Goal: Information Seeking & Learning: Learn about a topic

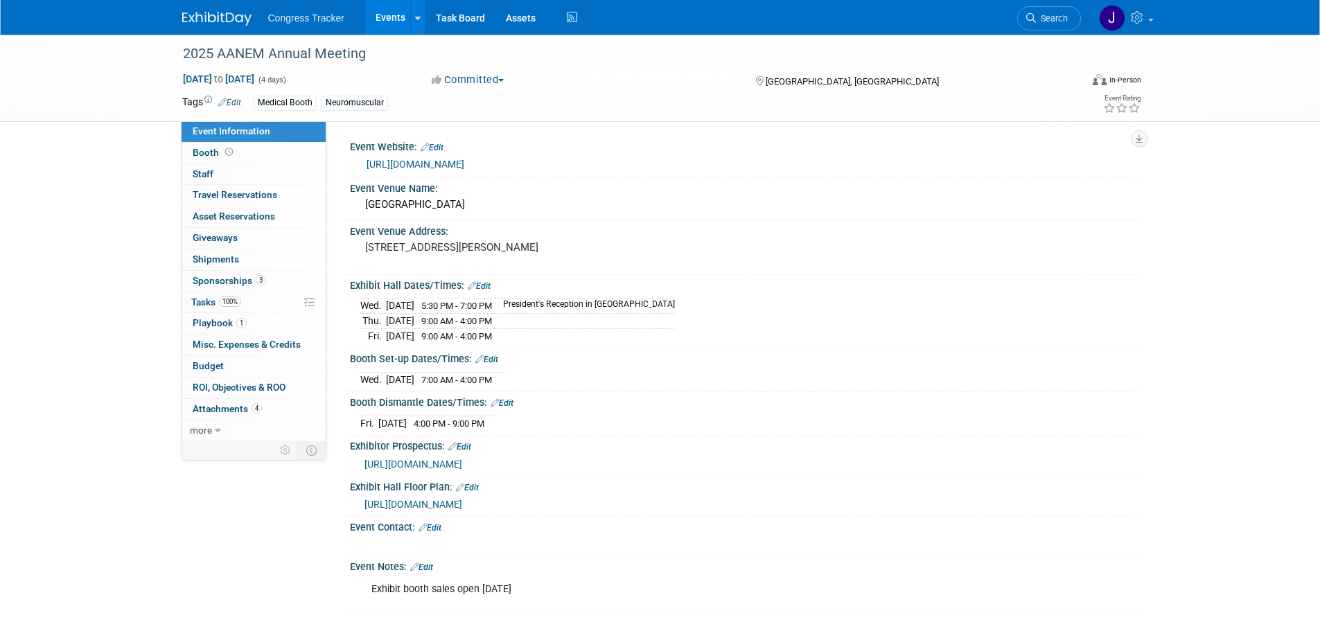
click at [390, 21] on link "Events" at bounding box center [390, 17] width 51 height 35
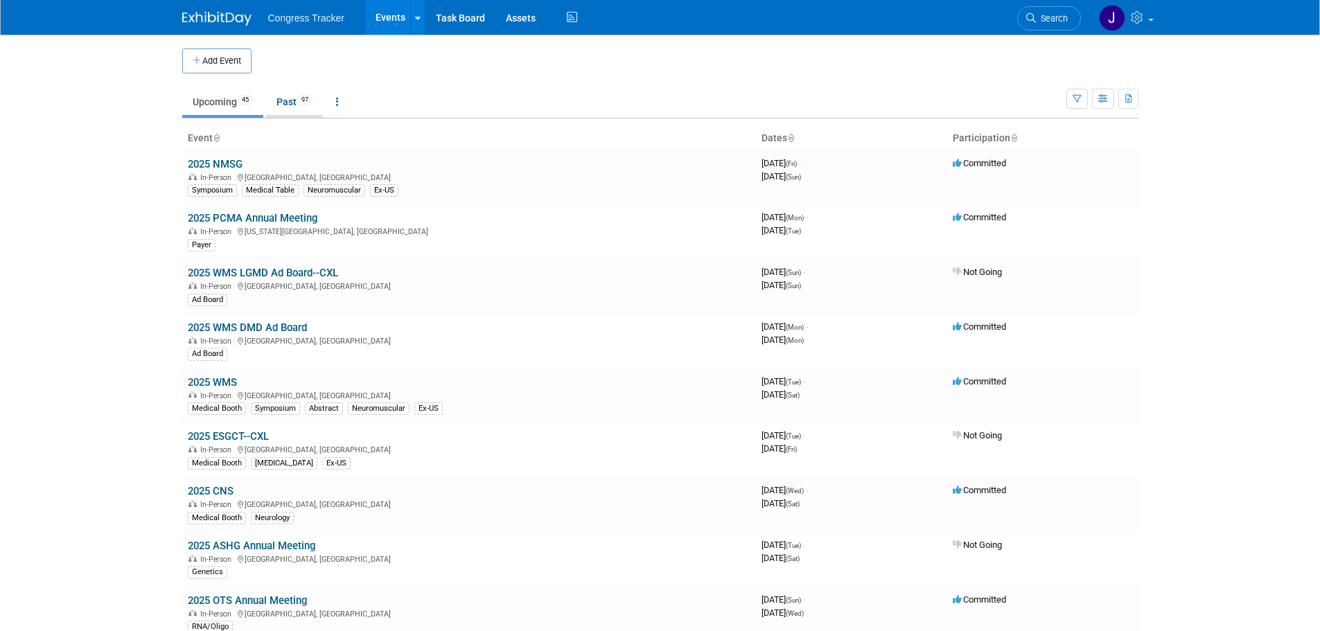
click at [303, 108] on link "Past 97" at bounding box center [294, 102] width 57 height 26
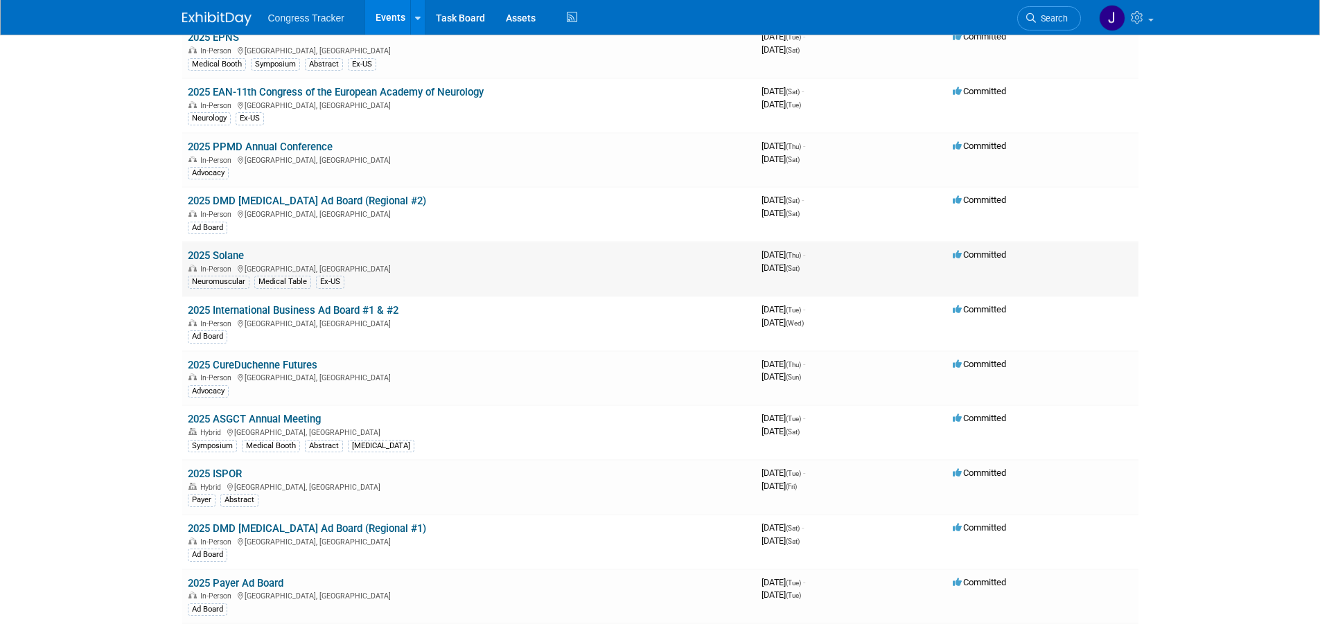
scroll to position [485, 0]
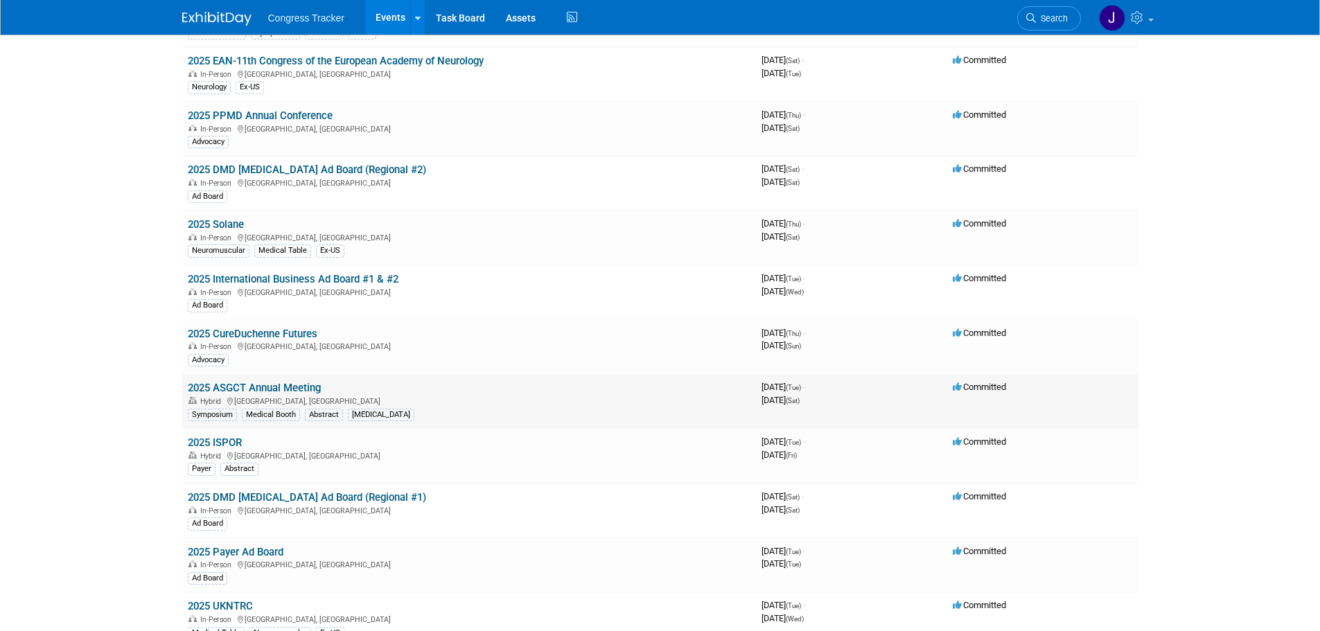
click at [248, 383] on link "2025 ASGCT Annual Meeting" at bounding box center [254, 388] width 133 height 12
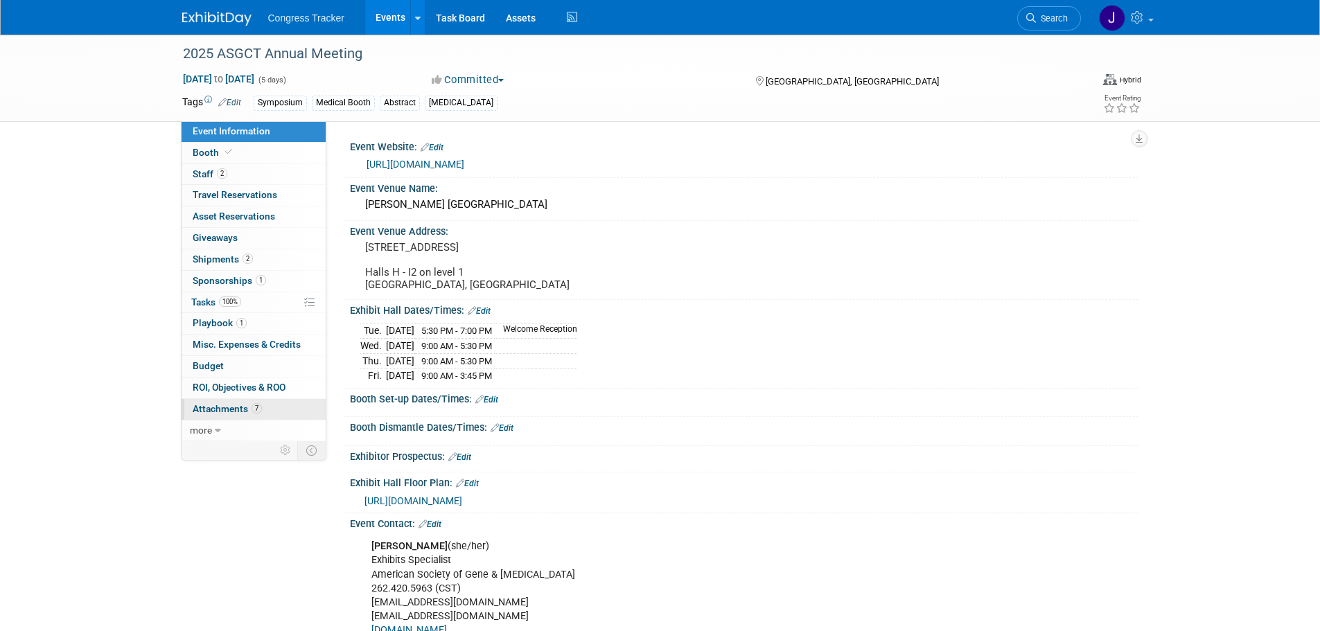
click at [224, 406] on span "Attachments 7" at bounding box center [227, 408] width 69 height 11
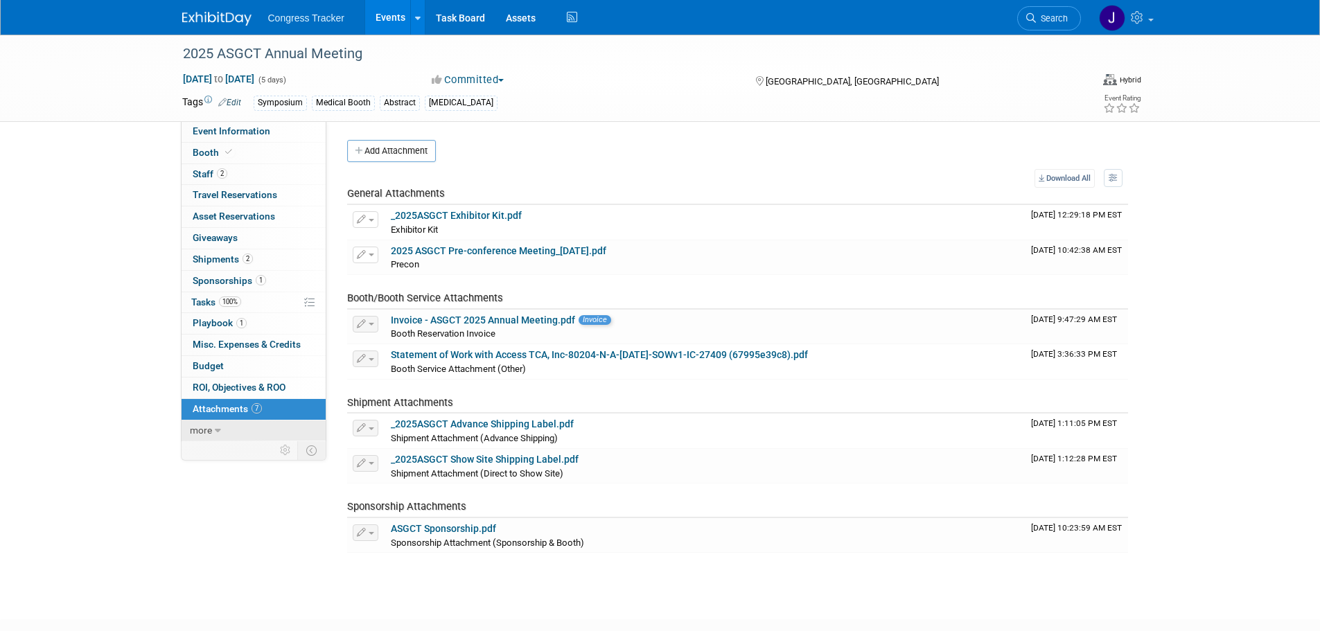
click at [209, 429] on span "more" at bounding box center [201, 430] width 22 height 11
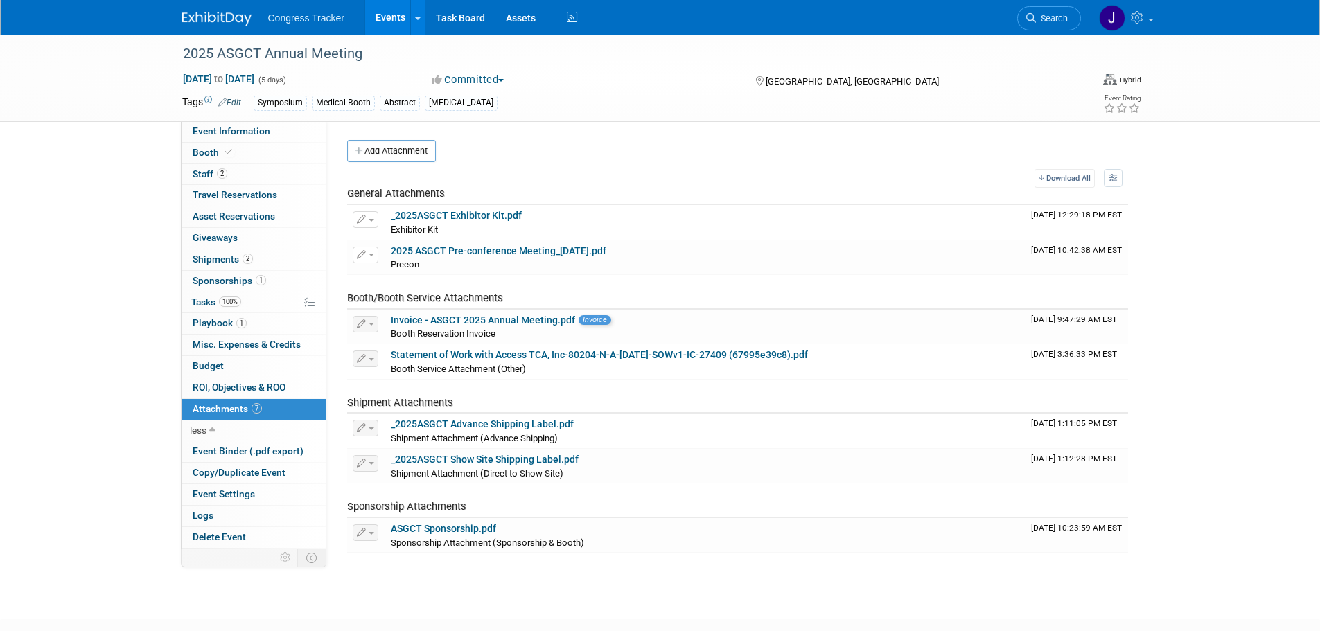
click at [382, 7] on link "Events" at bounding box center [390, 17] width 51 height 35
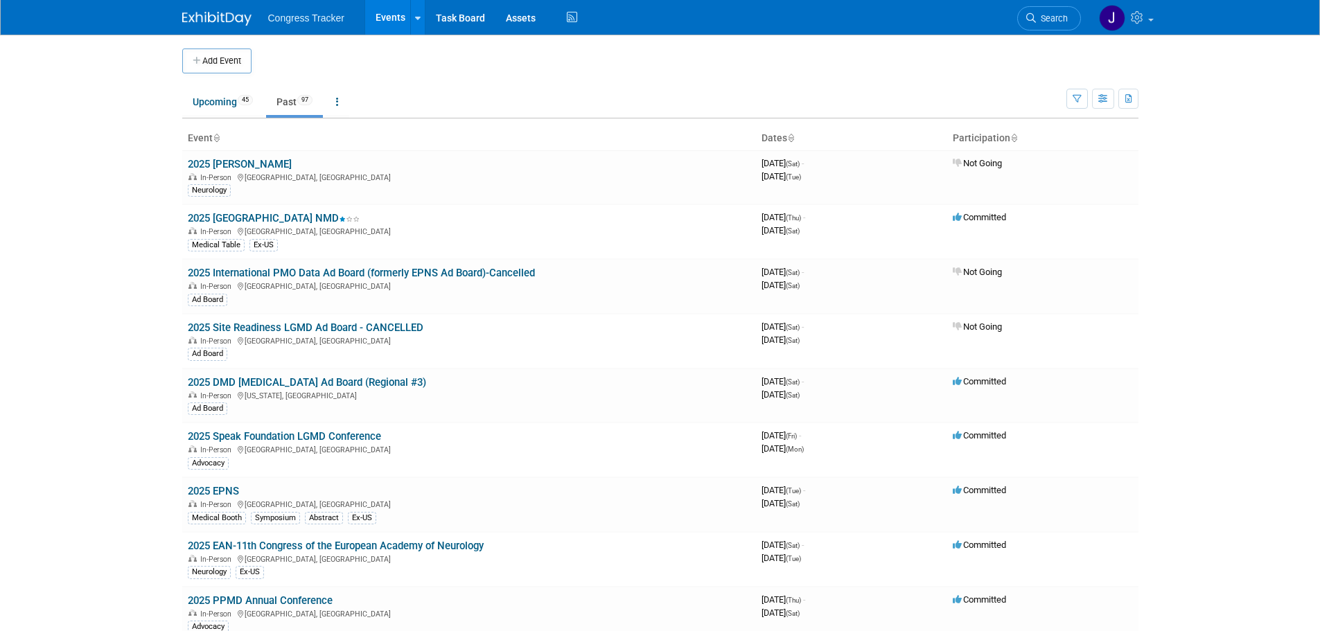
click at [287, 86] on td "Upcoming 45 Past 97 All Events 142 Past and Upcoming Grouped Annually Events gr…" at bounding box center [624, 95] width 884 height 45
click at [288, 96] on link "Past 97" at bounding box center [294, 102] width 57 height 26
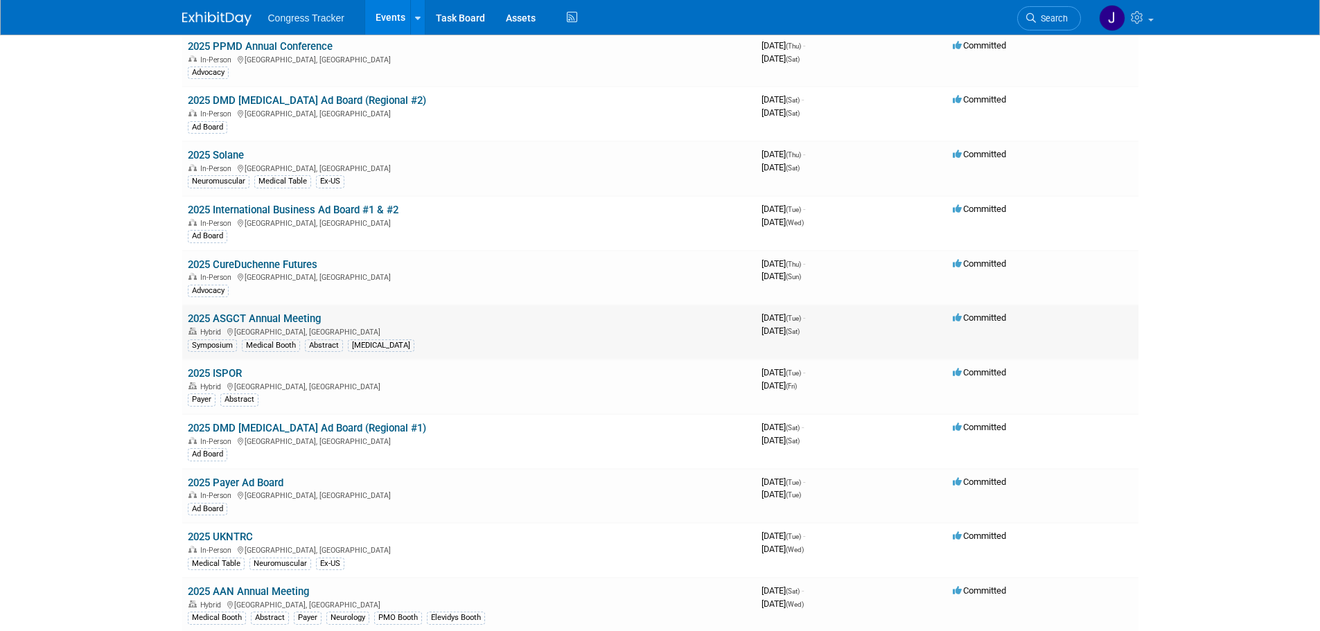
scroll to position [693, 0]
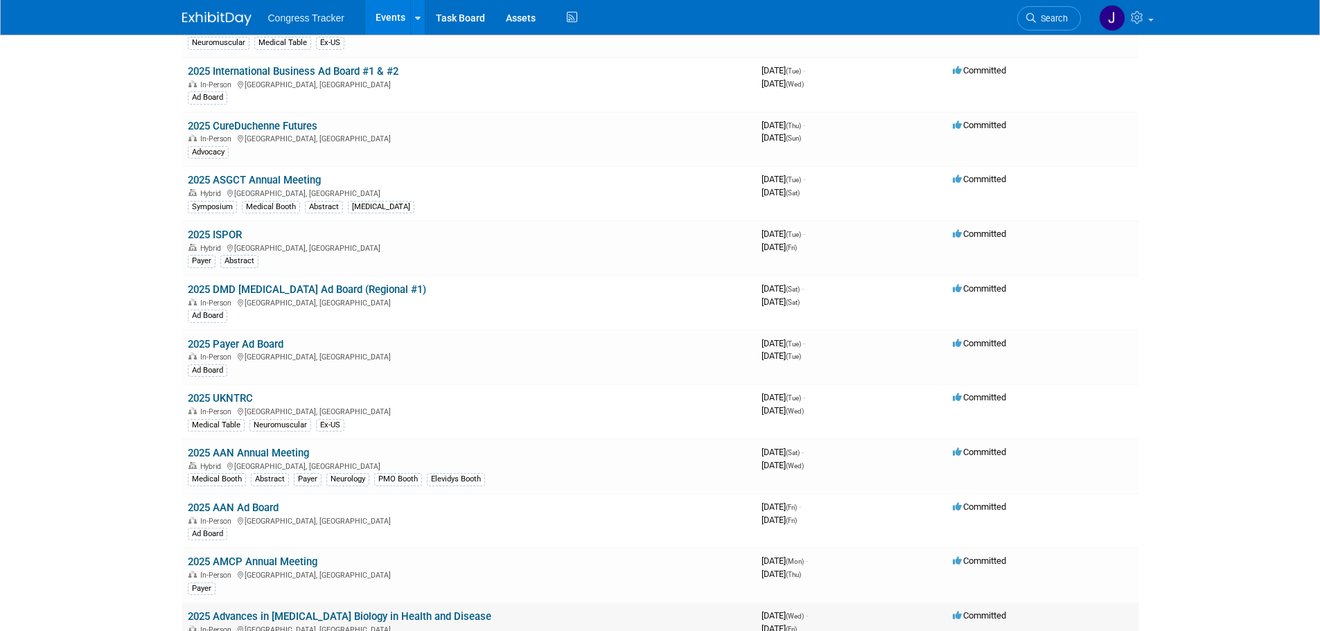
click at [342, 611] on link "2025 Advances in Skeletal Muscle Biology in Health and Disease" at bounding box center [339, 616] width 303 height 12
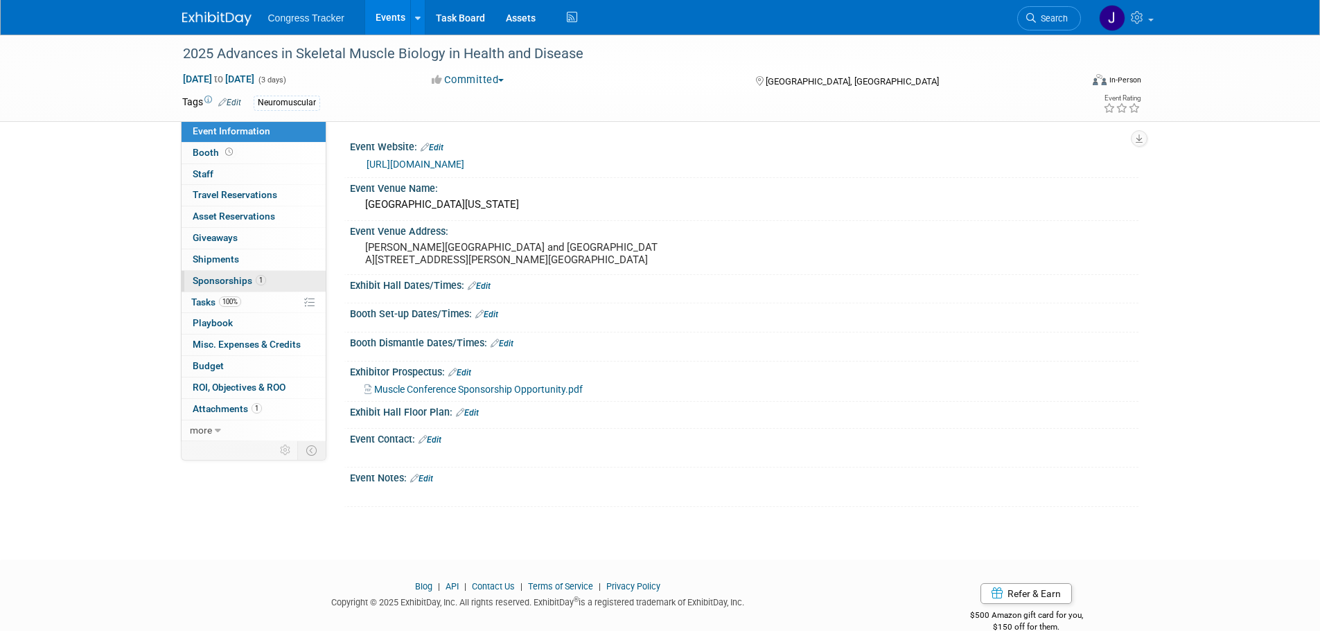
click at [224, 276] on span "Sponsorships 1" at bounding box center [229, 280] width 73 height 11
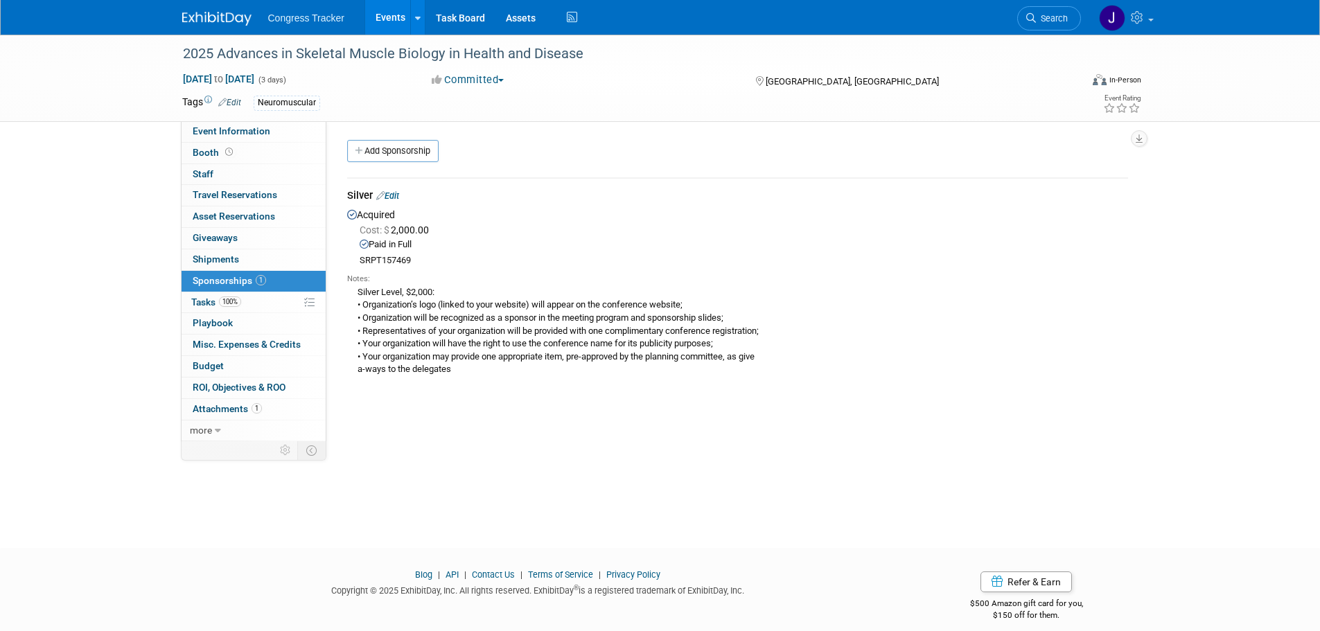
click at [398, 17] on link "Events" at bounding box center [390, 17] width 51 height 35
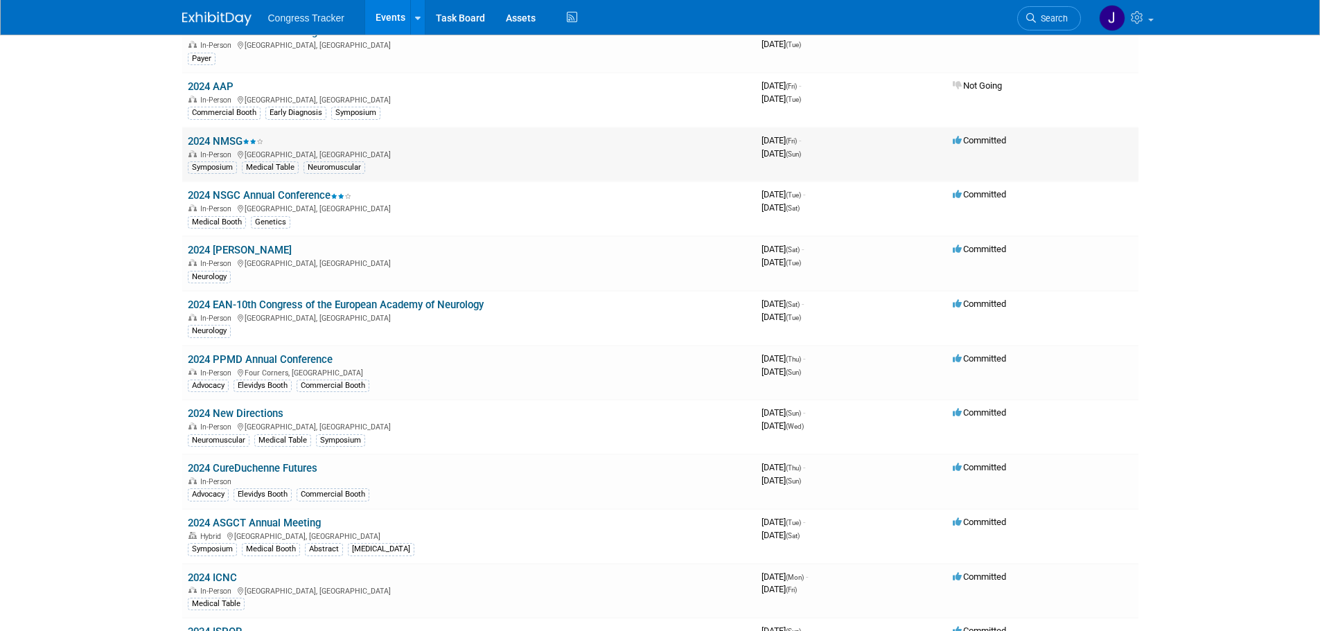
scroll to position [2424, 0]
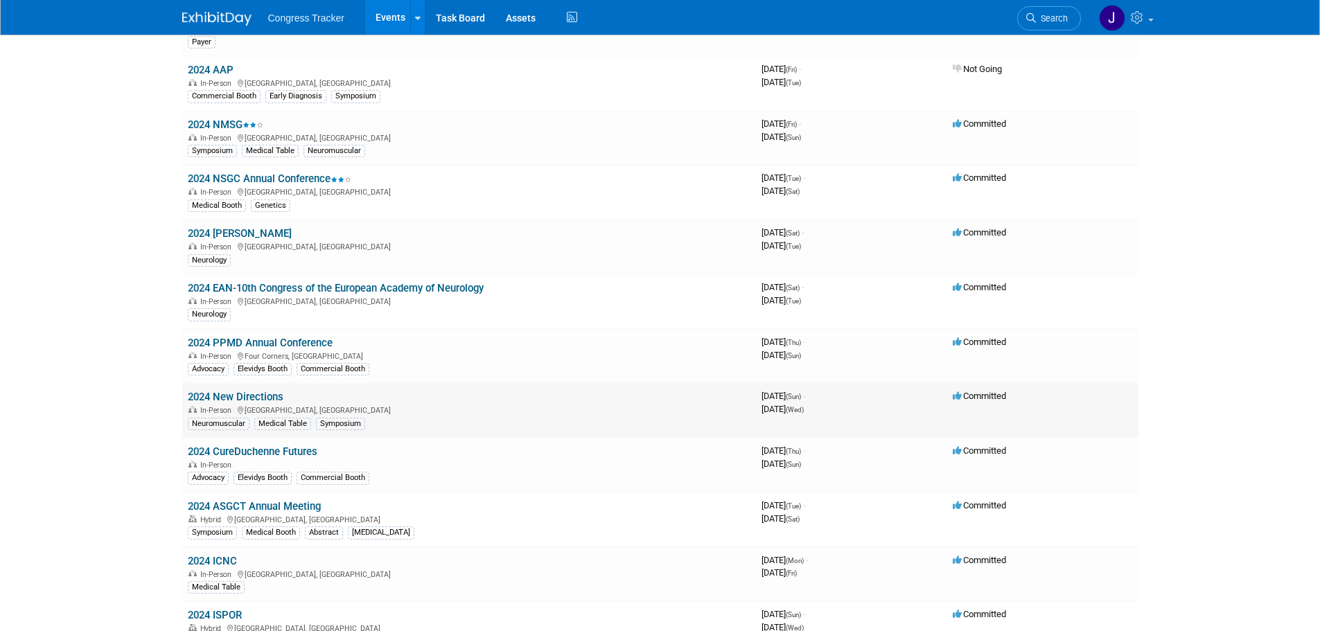
click at [247, 399] on link "2024 New Directions" at bounding box center [236, 397] width 96 height 12
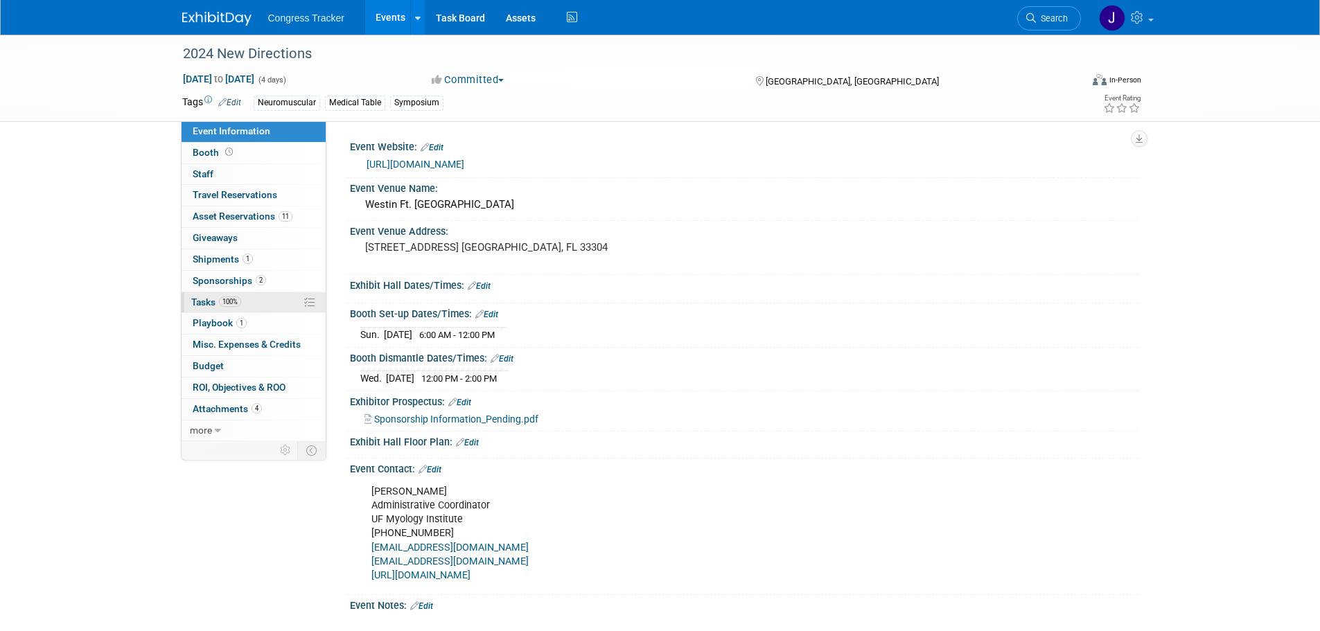
click at [214, 292] on link "100% Tasks 100%" at bounding box center [253, 302] width 144 height 21
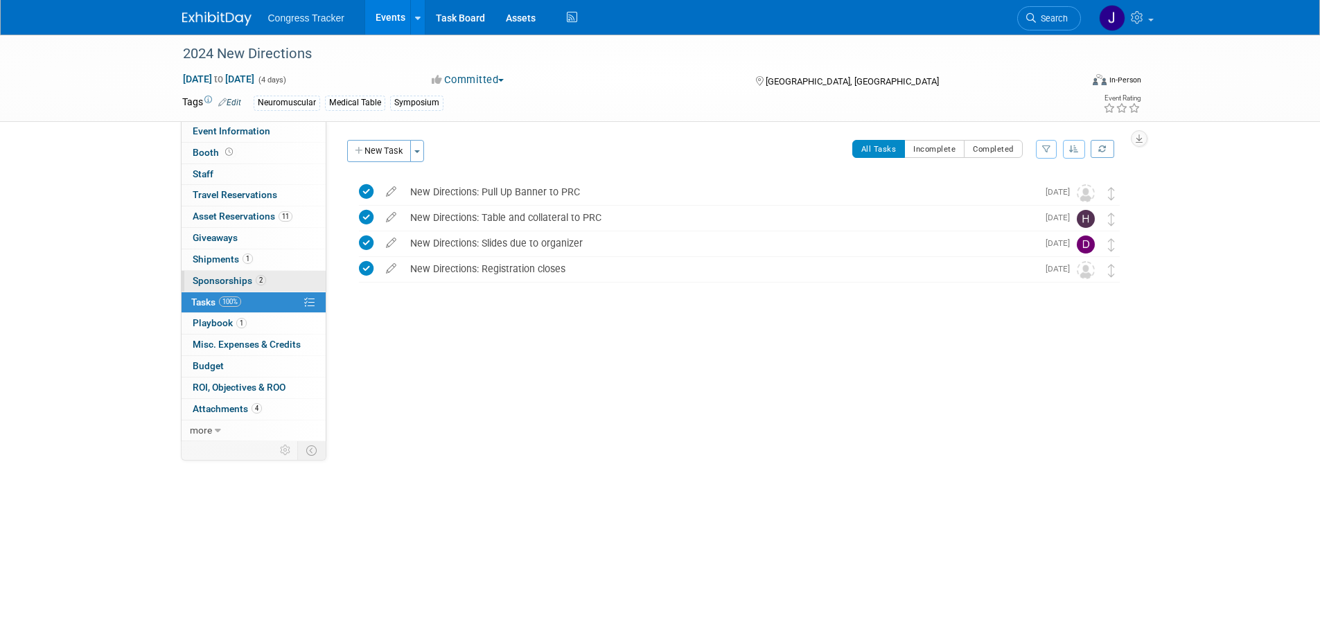
click at [213, 283] on span "Sponsorships 2" at bounding box center [229, 280] width 73 height 11
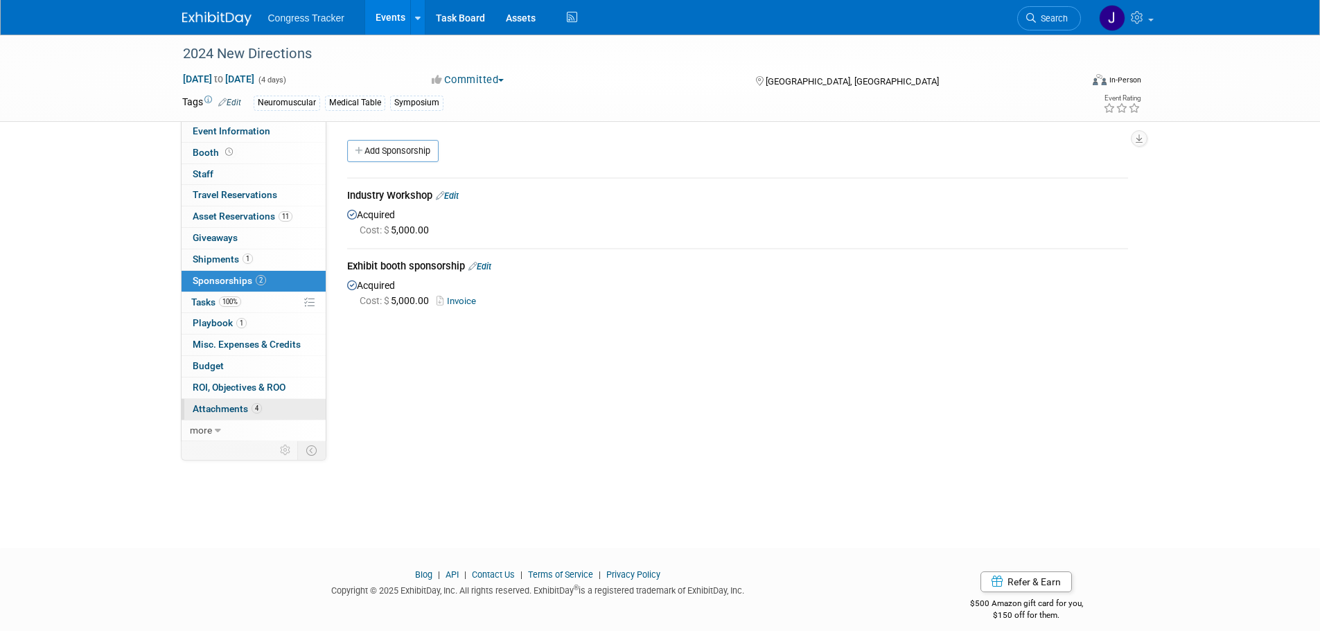
click at [232, 408] on span "Attachments 4" at bounding box center [227, 408] width 69 height 11
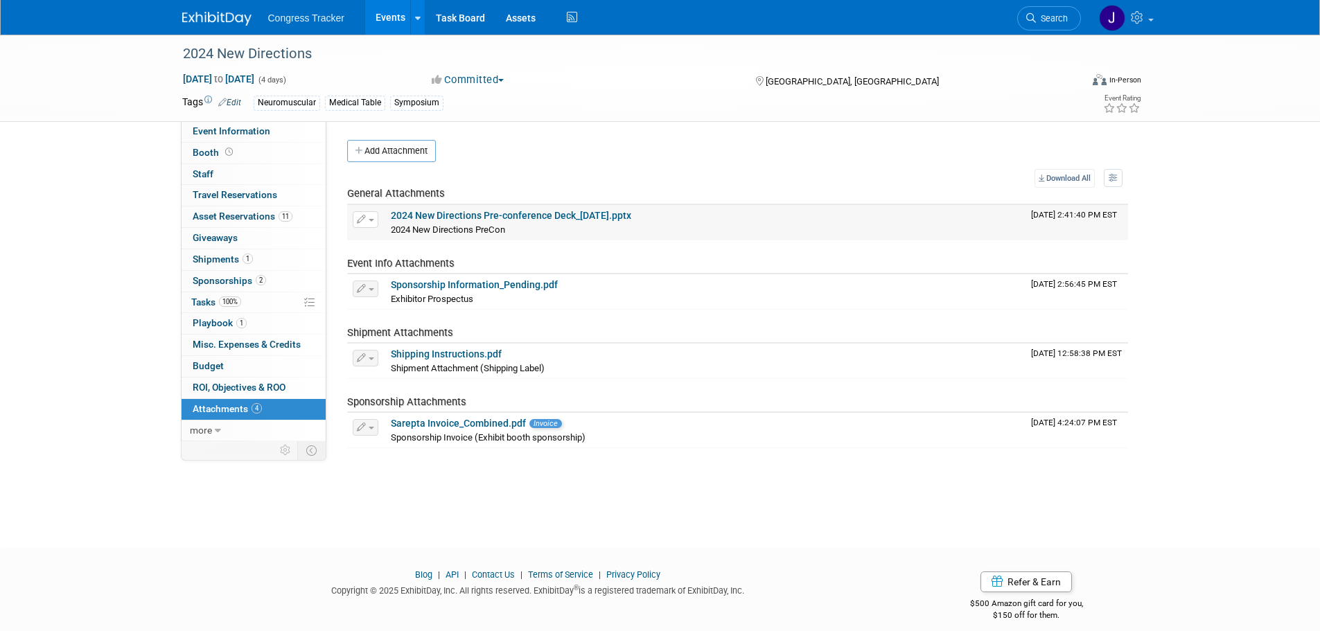
click at [498, 214] on link "2024 New Directions Pre-conference Deck_[DATE].pptx" at bounding box center [511, 215] width 240 height 11
